Goal: Task Accomplishment & Management: Manage account settings

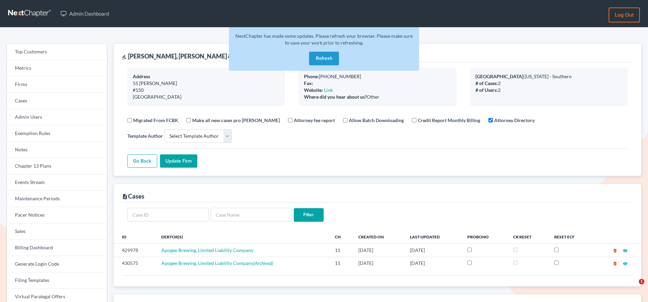
select select
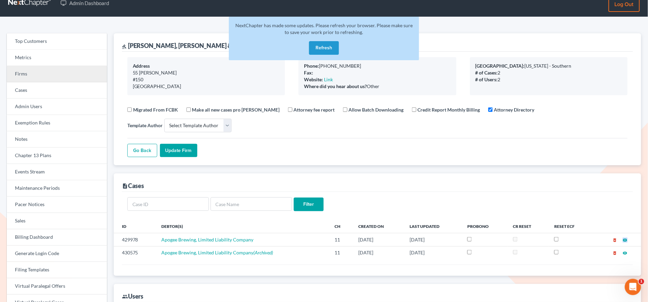
click at [44, 78] on link "Firms" at bounding box center [57, 74] width 100 height 16
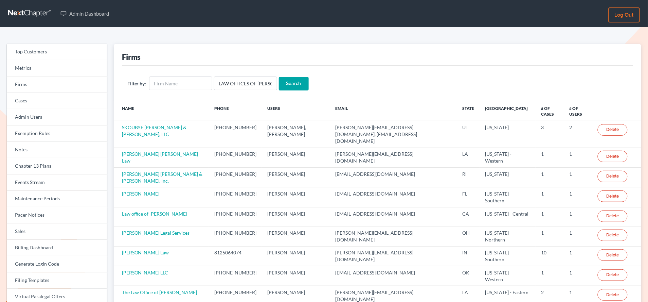
scroll to position [0, 21]
type input "LAW OFFICES OF [PERSON_NAME]"
click at [175, 85] on input "text" at bounding box center [180, 83] width 63 height 14
paste input "LAW OFFICES OF [PERSON_NAME]"
type input "LAW OFFICES OF [PERSON_NAME]"
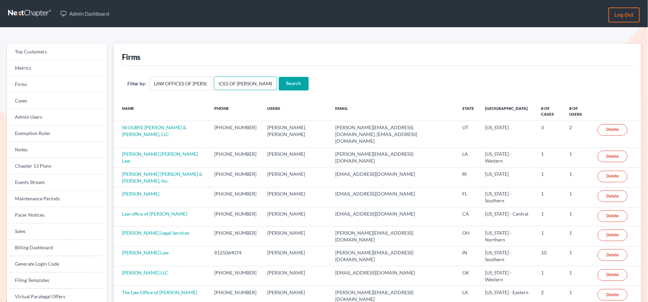
click at [253, 84] on input "LAW OFFICES OF [PERSON_NAME]" at bounding box center [245, 83] width 63 height 14
click at [253, 84] on input "LAW OFFICES OF SHEILA ESMAILI" at bounding box center [245, 83] width 63 height 14
click at [279, 77] on input "Search" at bounding box center [294, 84] width 30 height 14
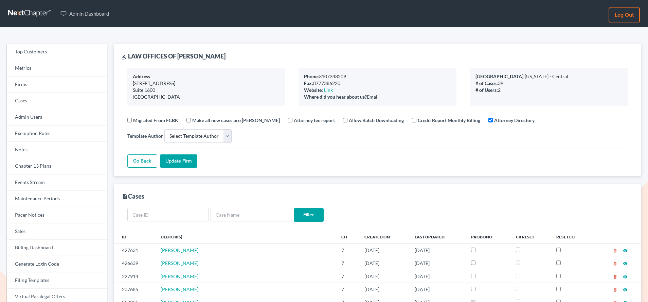
select select
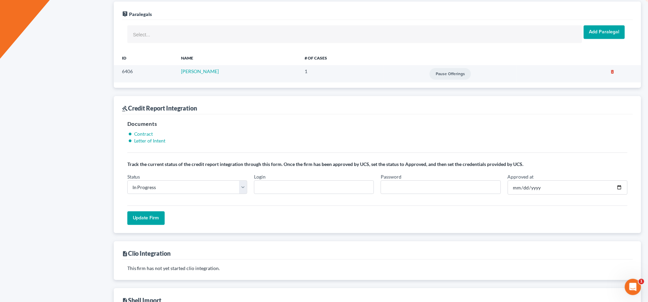
scroll to position [522, 0]
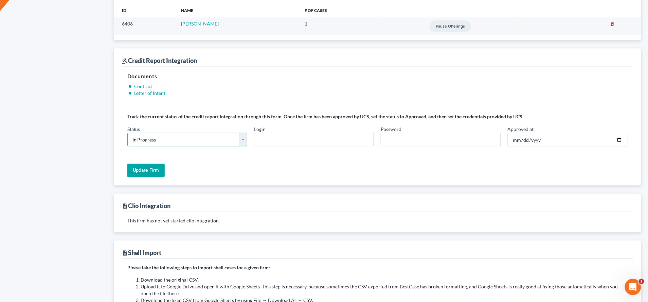
click at [239, 144] on select "In Progress Not Approved Approved Retry" at bounding box center [187, 139] width 120 height 14
select select "approved"
click at [127, 134] on select "In Progress Not Approved Approved Retry" at bounding box center [187, 139] width 120 height 14
click at [284, 141] on input "Login" at bounding box center [314, 139] width 120 height 14
paste input "Sheila.esmaili"
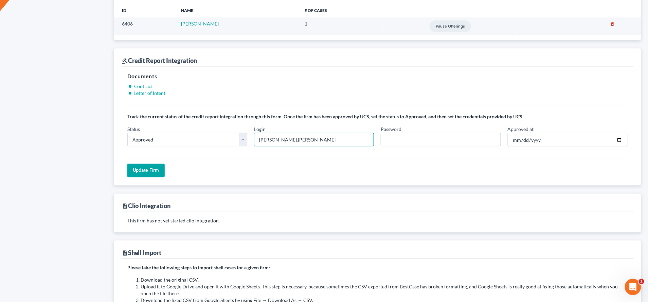
click at [260, 141] on input "Sheila.esmaili" at bounding box center [314, 139] width 120 height 14
click at [310, 144] on input "Sheila.esmaili" at bounding box center [314, 139] width 120 height 14
type input "Sheila.esmaili"
click at [438, 140] on input "Password" at bounding box center [441, 139] width 120 height 14
paste input "nceX3802!"
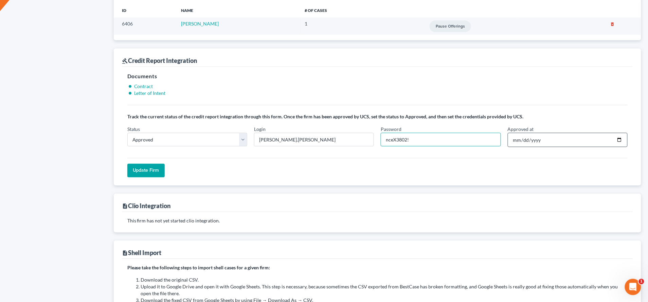
type input "nceX3802!"
click at [621, 143] on input "Approved at" at bounding box center [568, 139] width 120 height 14
type input "2025-08-15"
click at [158, 173] on input "Update Firm" at bounding box center [145, 170] width 37 height 14
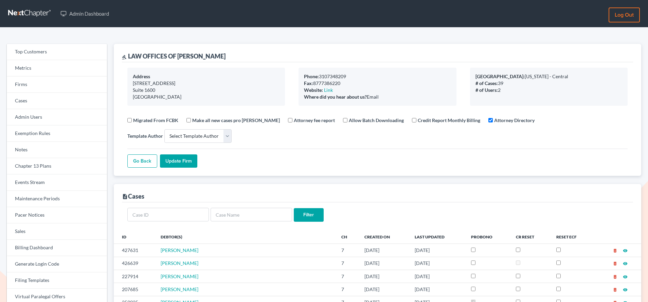
select select
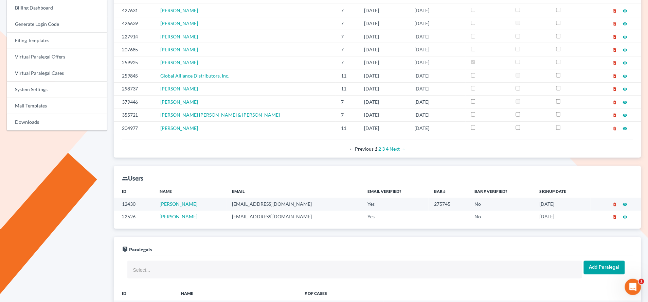
click at [239, 205] on td "selaw@bankruptcyhelpla.com" at bounding box center [295, 204] width 136 height 13
click at [255, 217] on td "eghanooni@yahoo.com" at bounding box center [295, 217] width 136 height 13
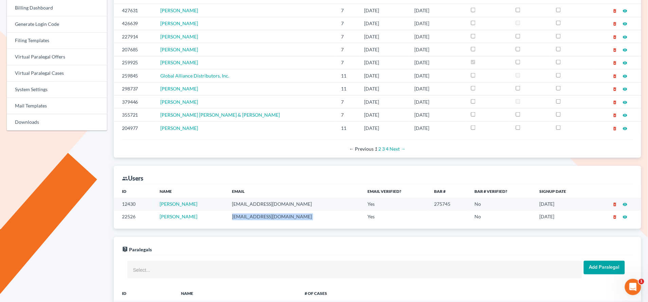
click at [255, 217] on td "eghanooni@yahoo.com" at bounding box center [295, 217] width 136 height 13
copy td "eghanooni@yahoo.com"
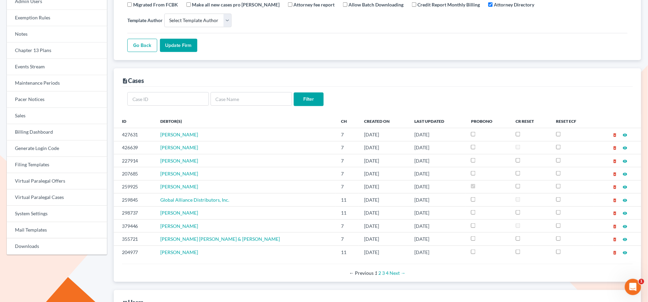
scroll to position [21, 0]
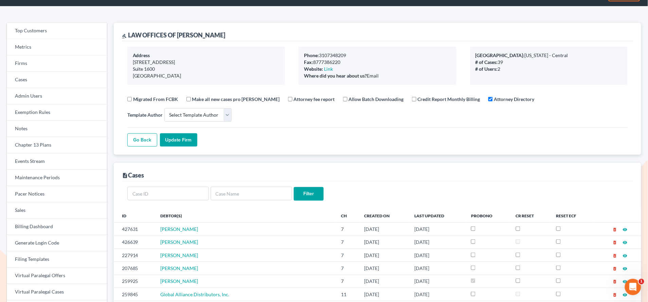
click at [165, 32] on div "gavel LAW OFFICES OF SHEILA ESMAILI" at bounding box center [174, 35] width 104 height 8
click at [147, 39] on div "gavel LAW OFFICES OF SHEILA ESMAILI" at bounding box center [377, 32] width 511 height 18
drag, startPoint x: 128, startPoint y: 34, endPoint x: 261, endPoint y: 38, distance: 132.9
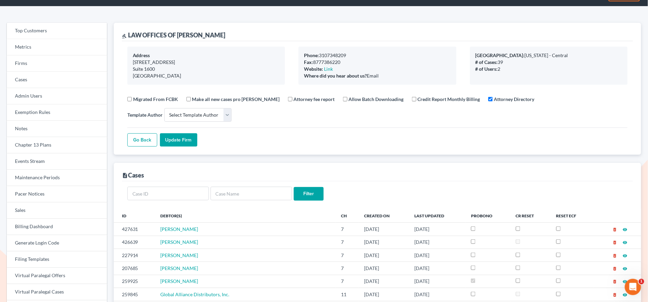
click at [261, 38] on div "gavel LAW OFFICES OF SHEILA ESMAILI" at bounding box center [377, 32] width 511 height 18
copy div "LAW OFFICES OF SHEILA ESMAILI"
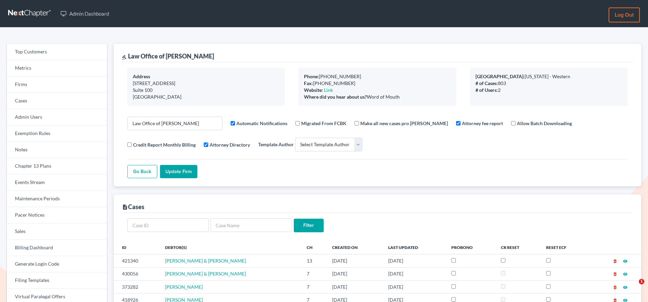
select select
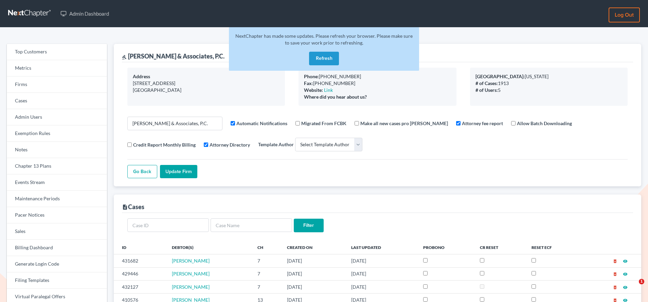
select select
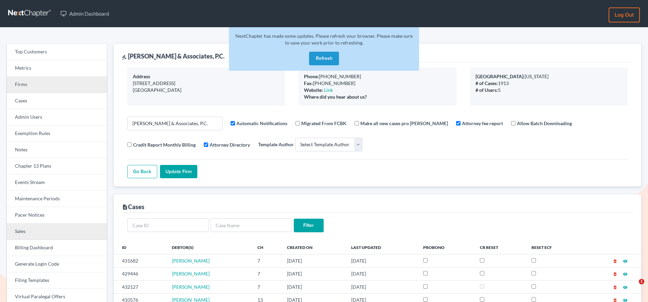
click at [57, 78] on link "Firms" at bounding box center [57, 84] width 100 height 16
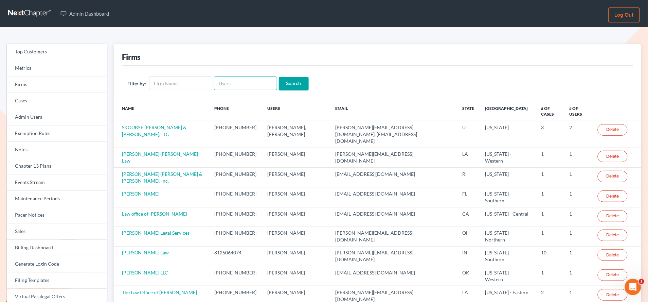
click at [234, 82] on input "text" at bounding box center [245, 83] width 63 height 14
paste input "[EMAIL_ADDRESS][DOMAIN_NAME]"
type input "[EMAIL_ADDRESS][DOMAIN_NAME]"
click at [292, 85] on input "Search" at bounding box center [294, 84] width 30 height 14
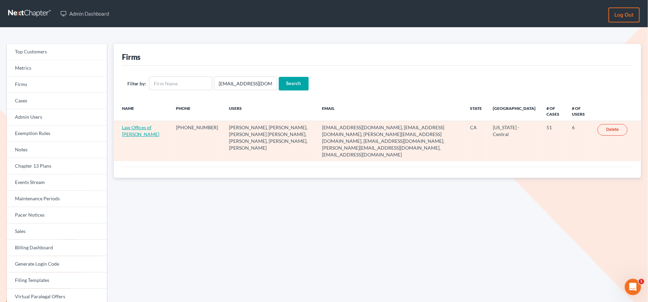
click at [136, 128] on link "Law Offices of [PERSON_NAME]" at bounding box center [141, 130] width 38 height 13
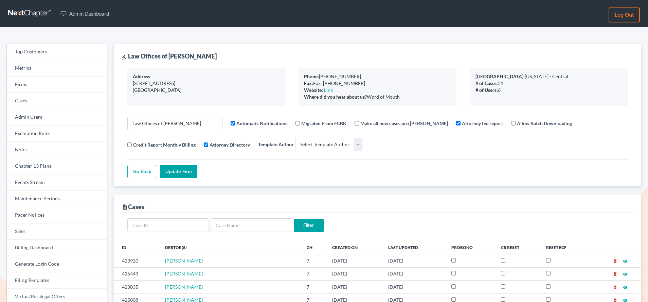
select select
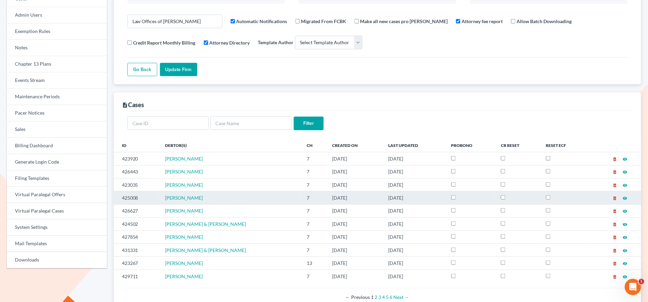
scroll to position [103, 0]
